Goal: Navigation & Orientation: Find specific page/section

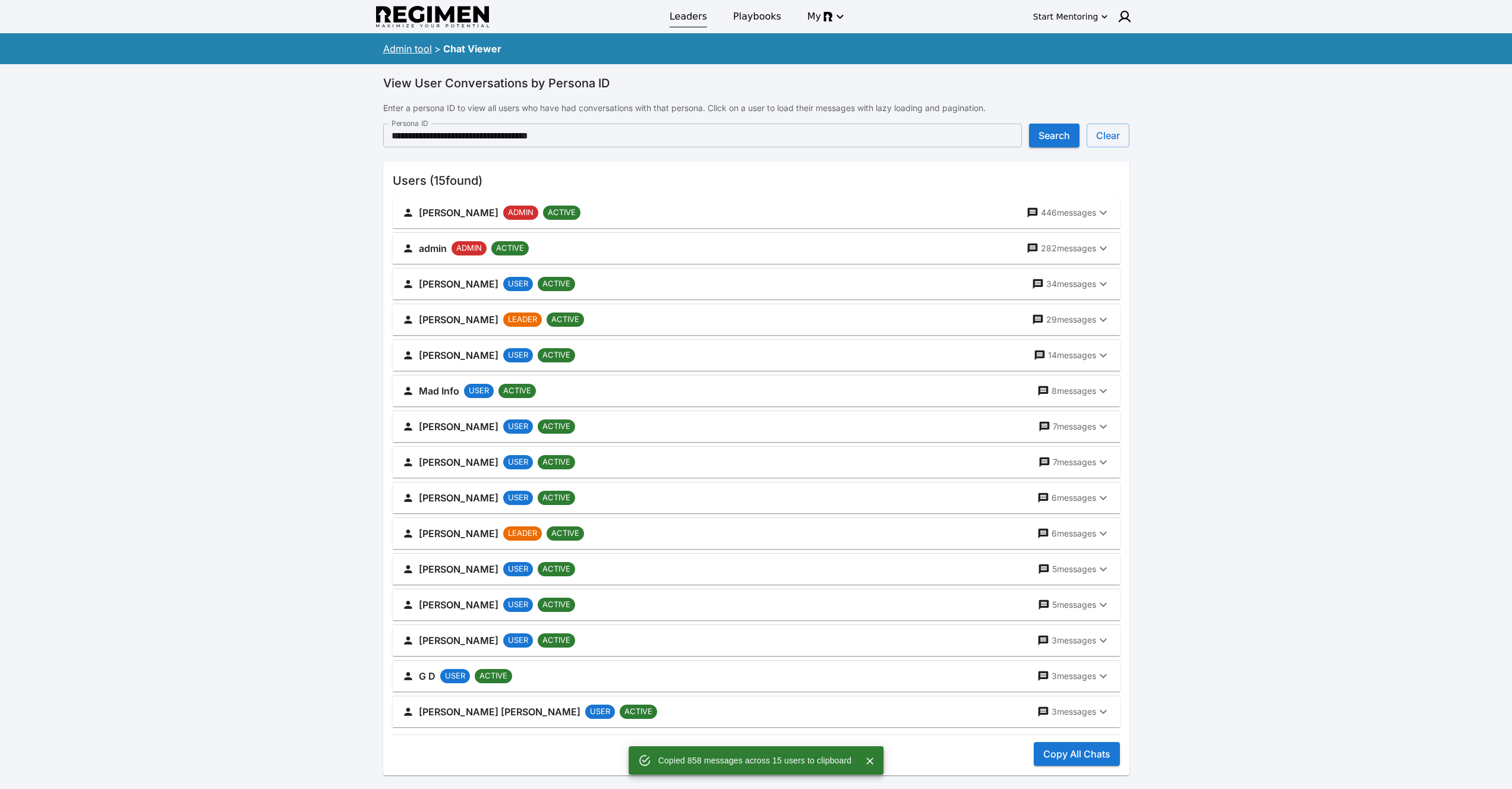
click at [679, 21] on span "Leaders" at bounding box center [689, 16] width 38 height 14
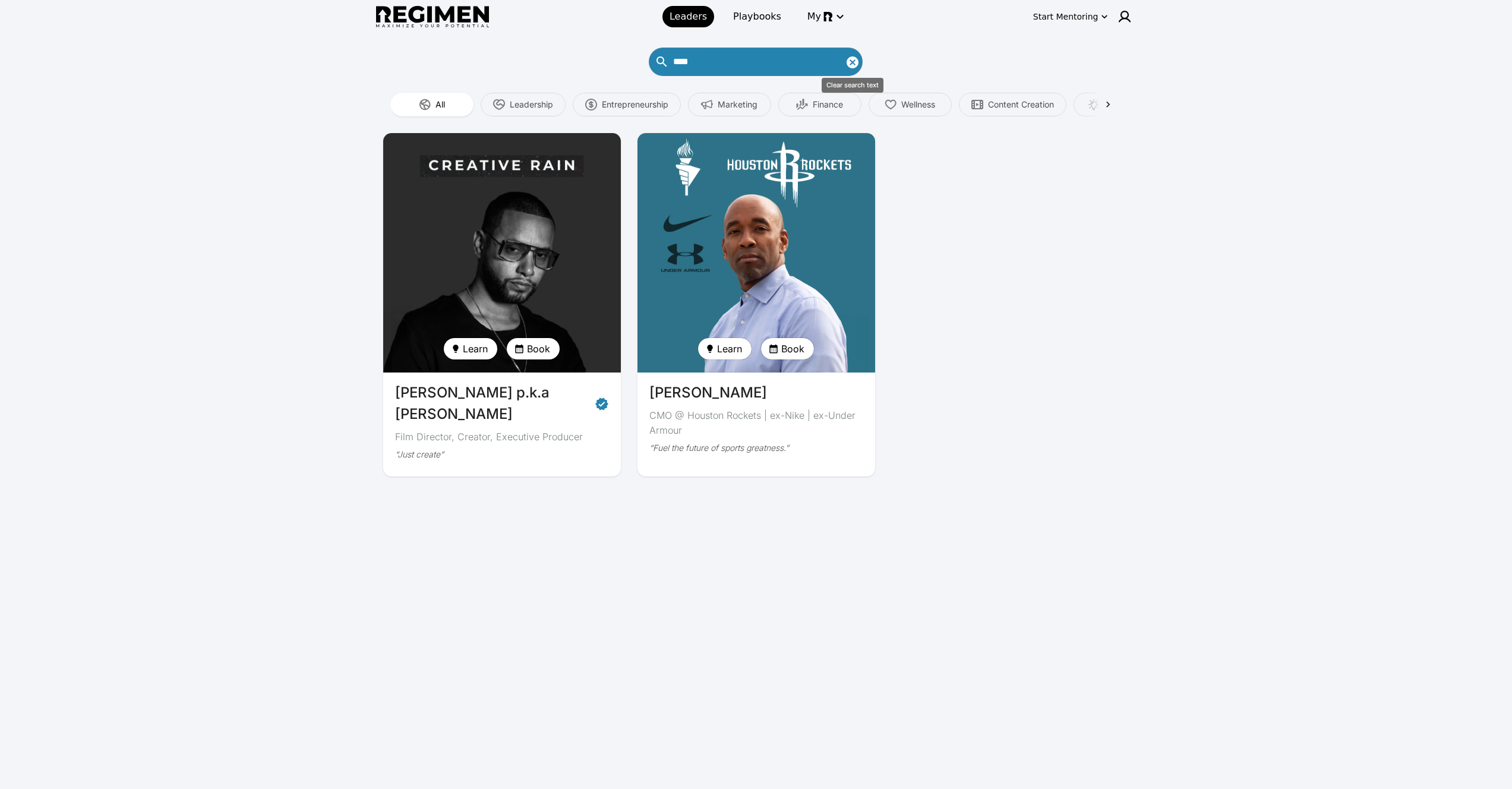
click at [856, 63] on icon "Clear search text" at bounding box center [852, 63] width 12 height 12
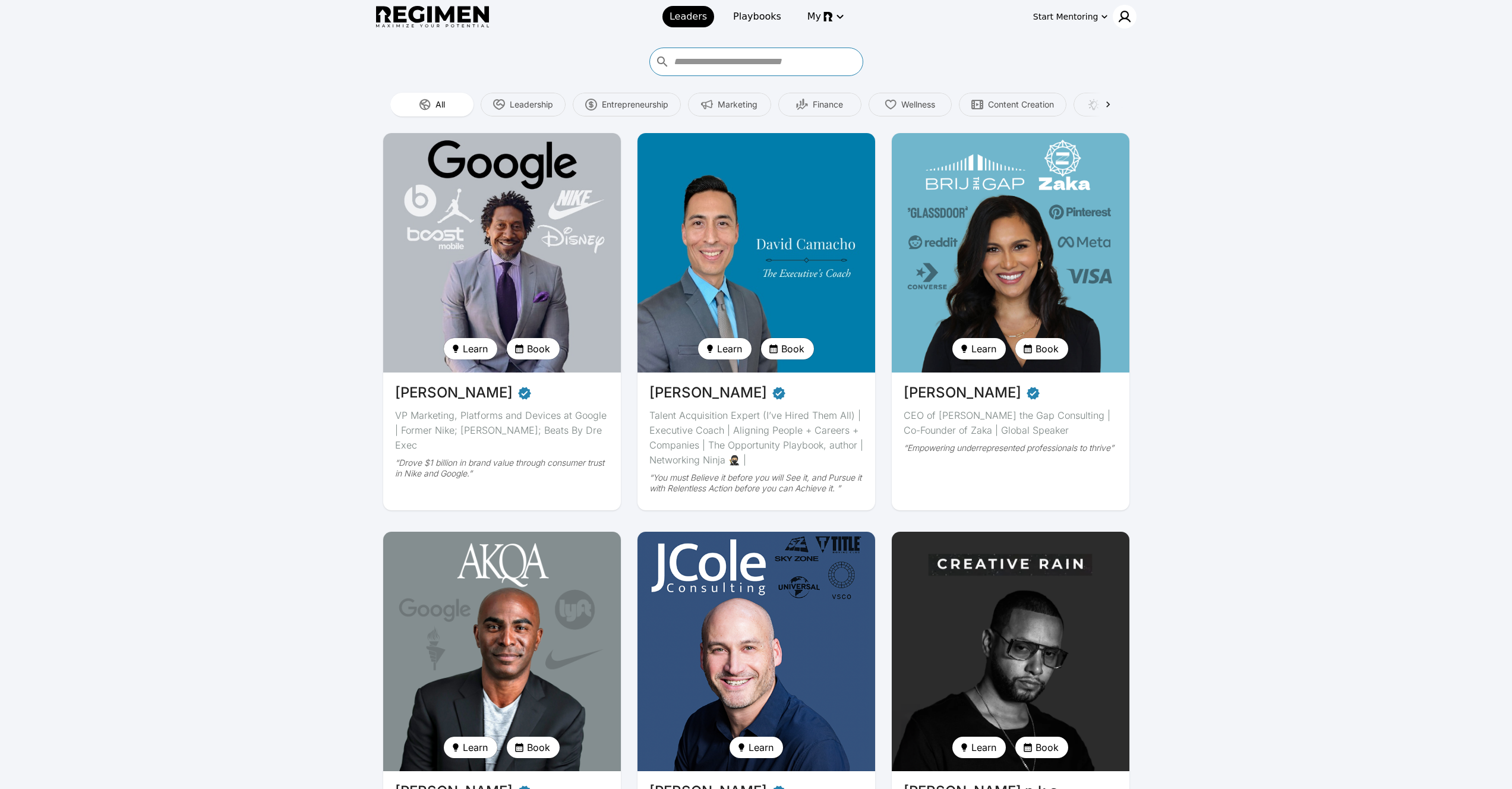
click at [1126, 15] on img at bounding box center [1124, 16] width 14 height 14
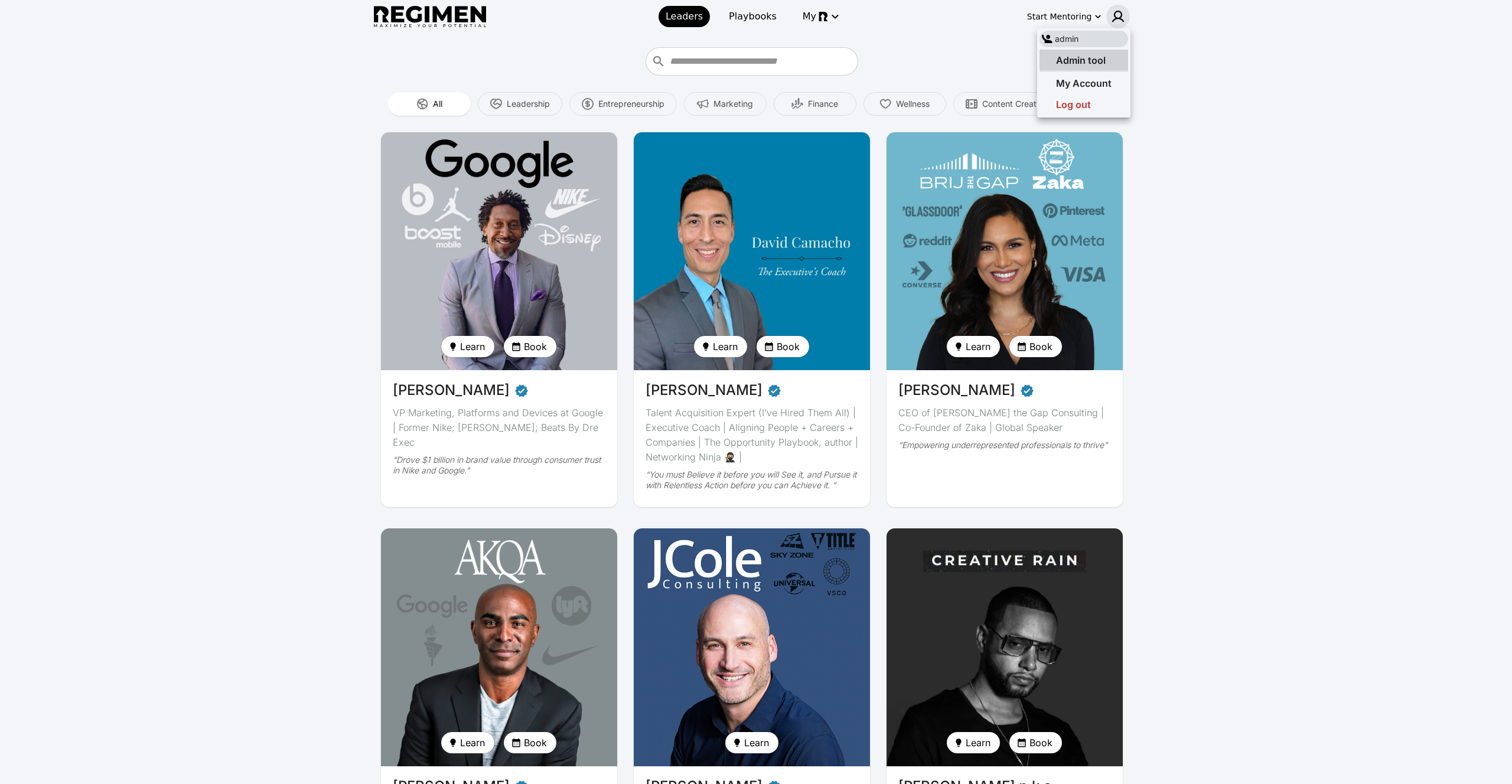
click at [1097, 52] on div "Admin tool" at bounding box center [1084, 60] width 88 height 21
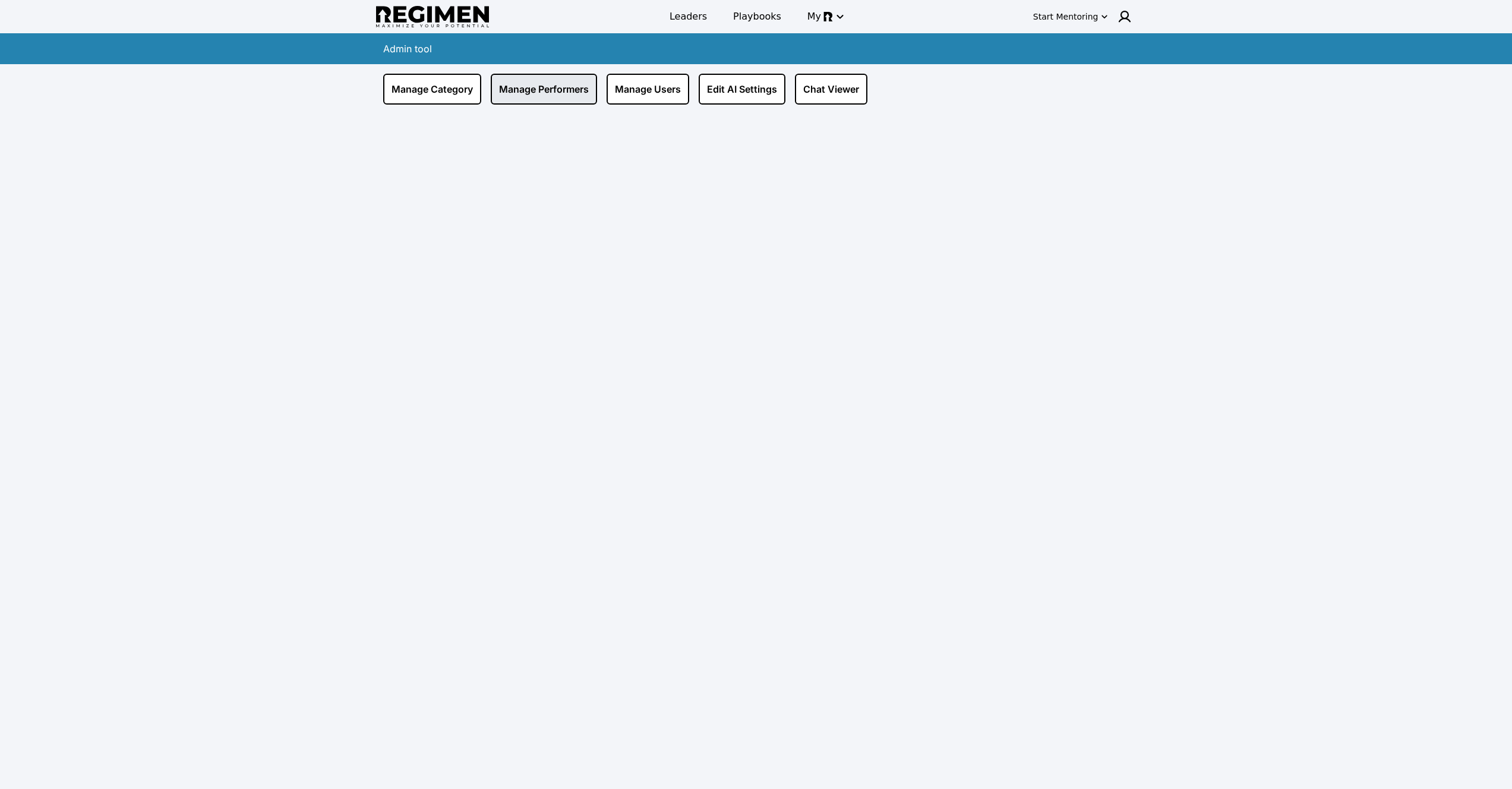
click at [531, 94] on link "Manage Performers" at bounding box center [544, 89] width 106 height 31
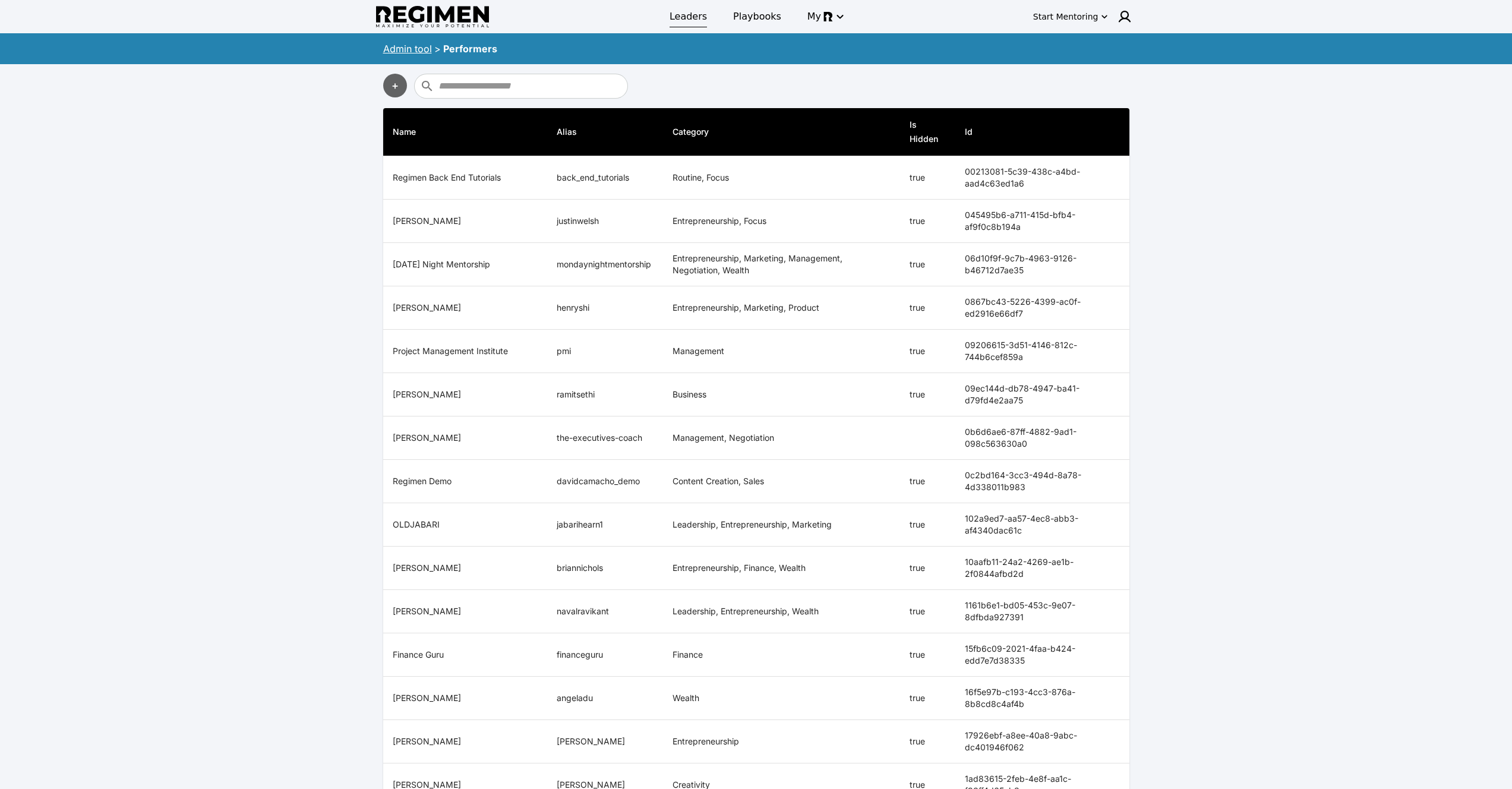
click at [689, 22] on span "Leaders" at bounding box center [689, 16] width 38 height 14
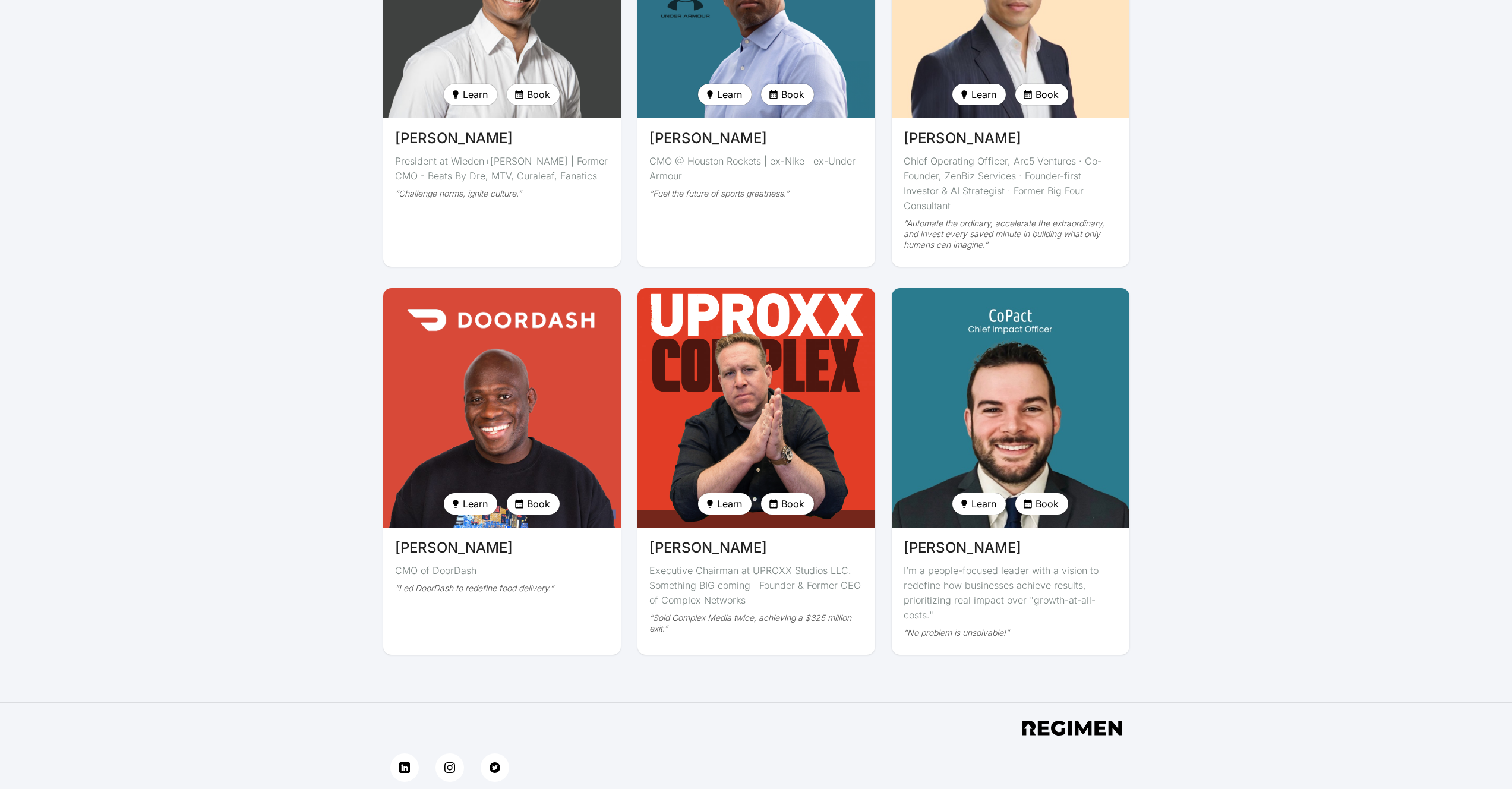
scroll to position [2620, 0]
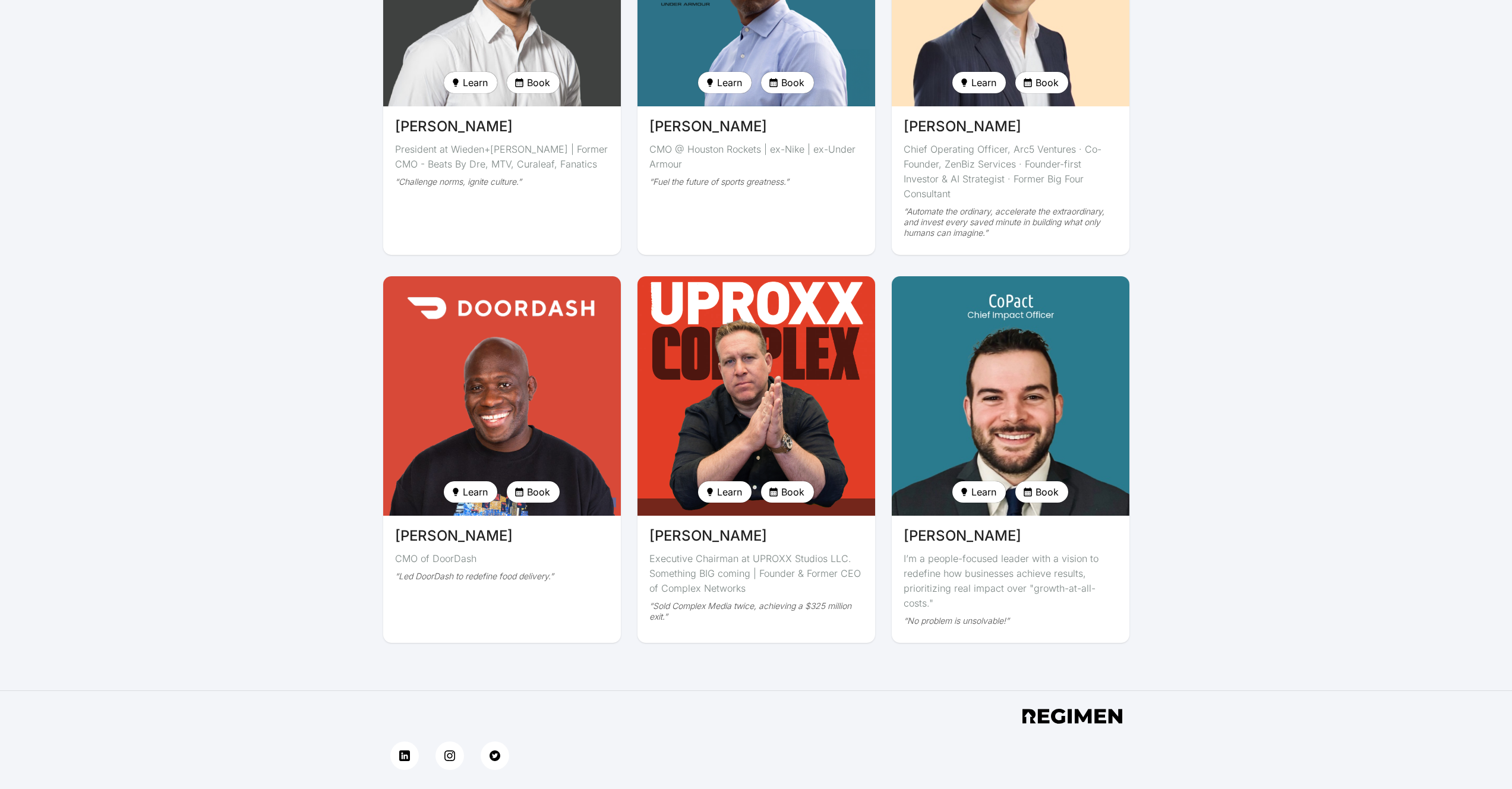
click at [951, 341] on img at bounding box center [1010, 396] width 245 height 247
